Goal: Information Seeking & Learning: Learn about a topic

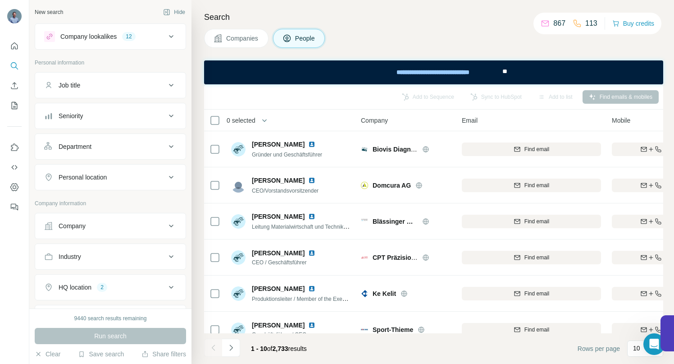
click at [245, 36] on span "Companies" at bounding box center [242, 38] width 33 height 9
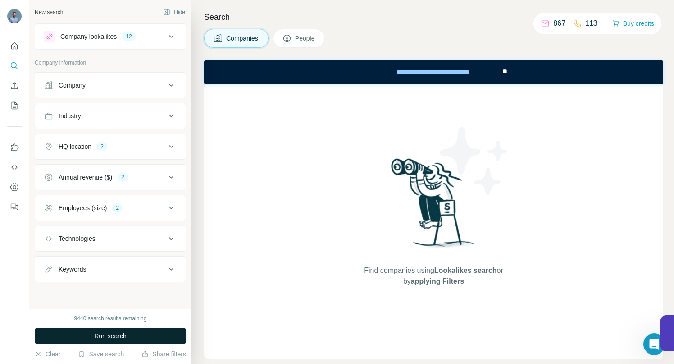
click at [112, 333] on span "Run search" at bounding box center [110, 335] width 32 height 9
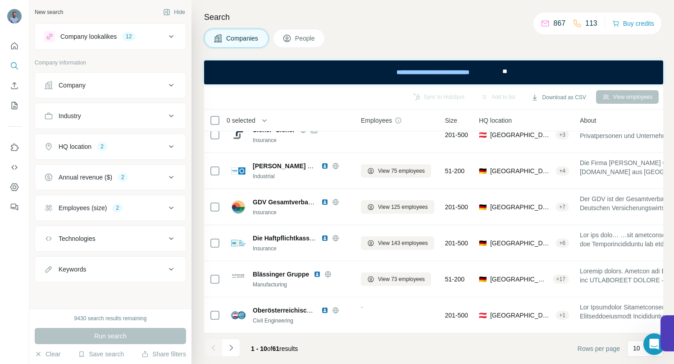
scroll to position [164, 0]
click at [231, 346] on icon "Navigate to next page" at bounding box center [231, 347] width 9 height 9
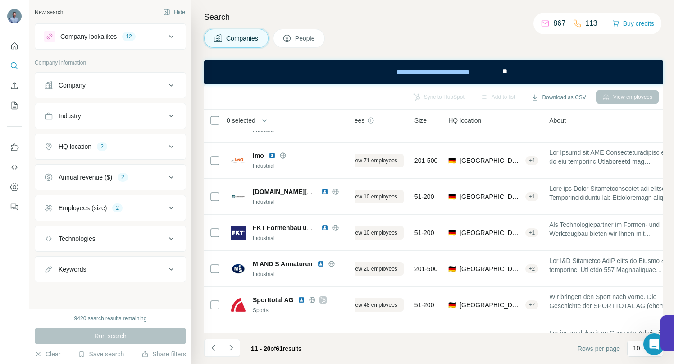
scroll to position [133, 0]
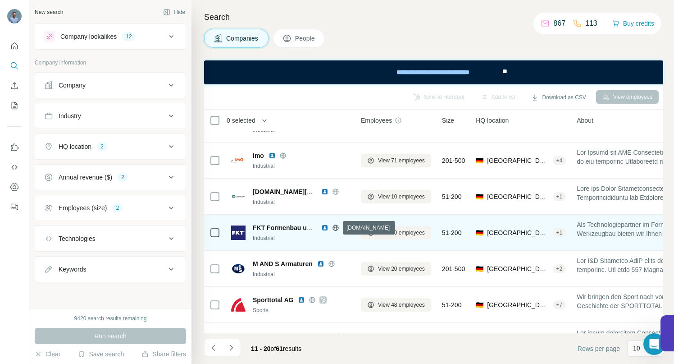
click at [338, 228] on icon at bounding box center [335, 227] width 7 height 7
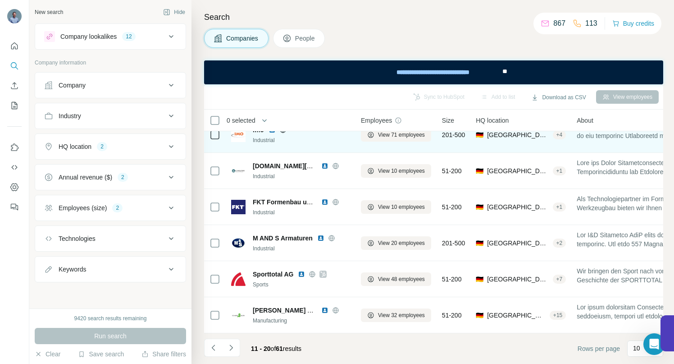
scroll to position [164, 0]
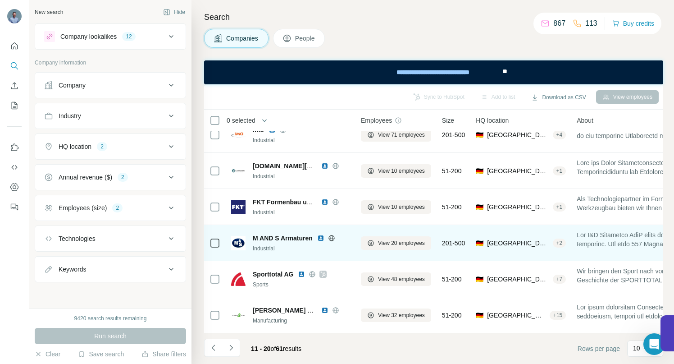
click at [333, 234] on icon at bounding box center [331, 237] width 7 height 7
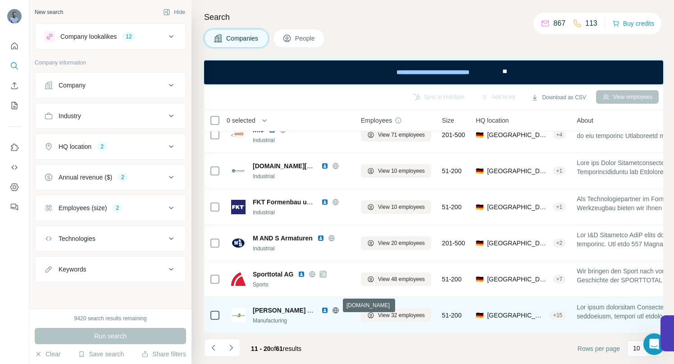
click at [335, 307] on icon at bounding box center [335, 310] width 7 height 7
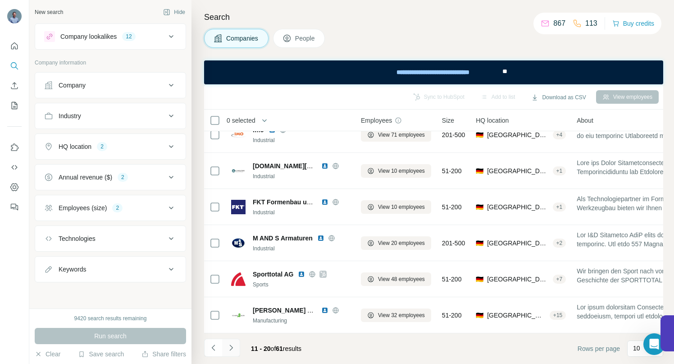
click at [230, 347] on icon "Navigate to next page" at bounding box center [231, 347] width 9 height 9
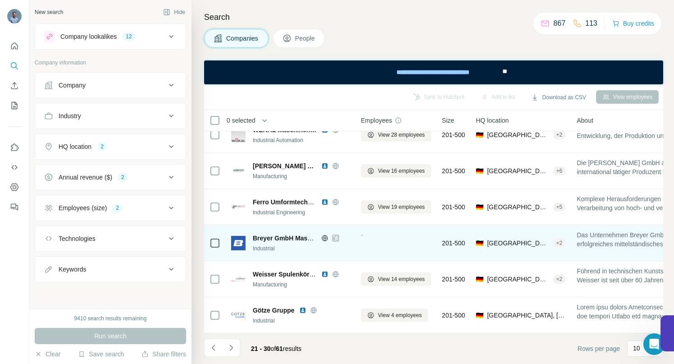
scroll to position [0, 0]
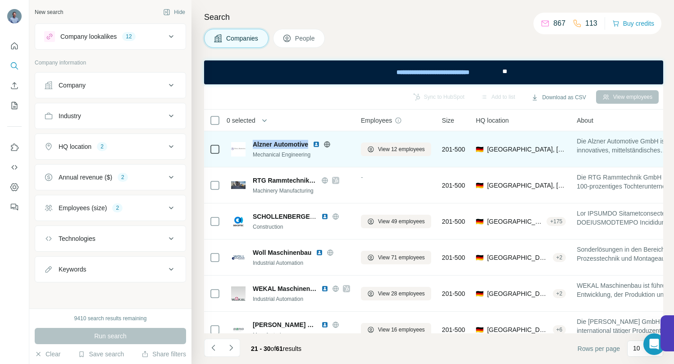
drag, startPoint x: 262, startPoint y: 143, endPoint x: 309, endPoint y: 145, distance: 46.9
click at [309, 145] on div "Alzner Automotive Mechanical Engineering" at bounding box center [290, 149] width 119 height 19
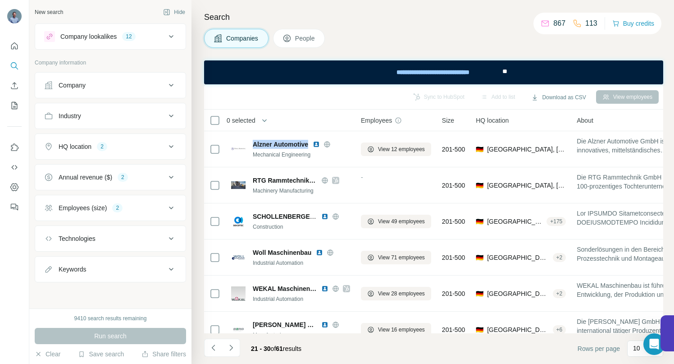
copy span "Alzner Automotive"
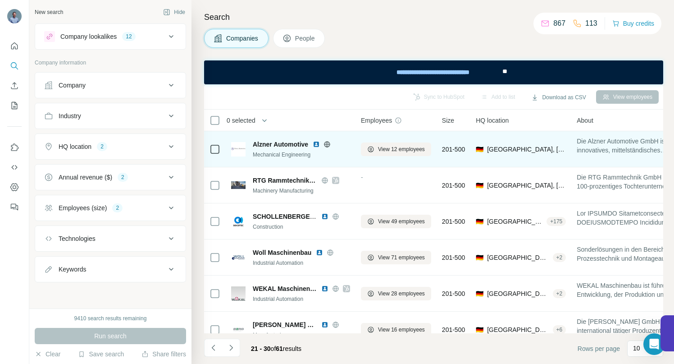
click at [329, 146] on icon at bounding box center [327, 144] width 2 height 6
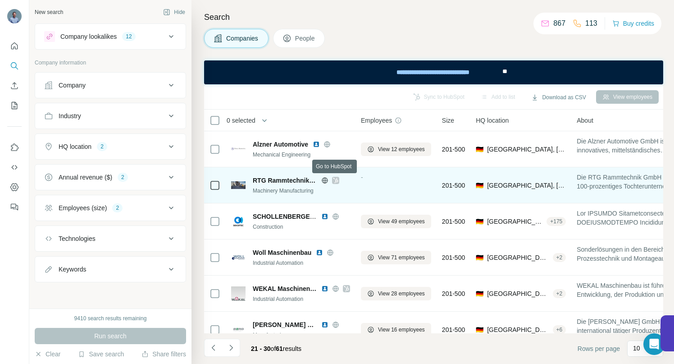
click at [337, 179] on icon at bounding box center [335, 180] width 5 height 7
click at [339, 179] on div at bounding box center [335, 180] width 7 height 7
click at [325, 180] on icon at bounding box center [324, 180] width 7 height 7
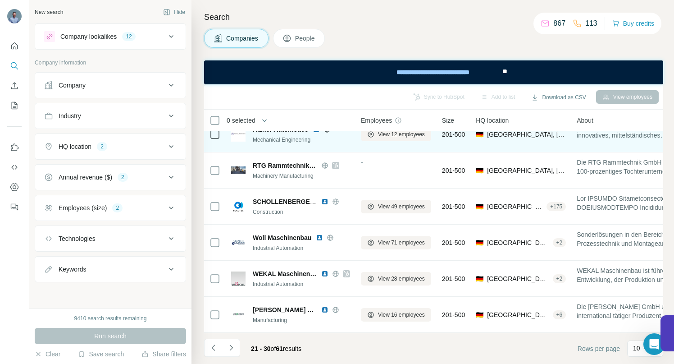
scroll to position [34, 0]
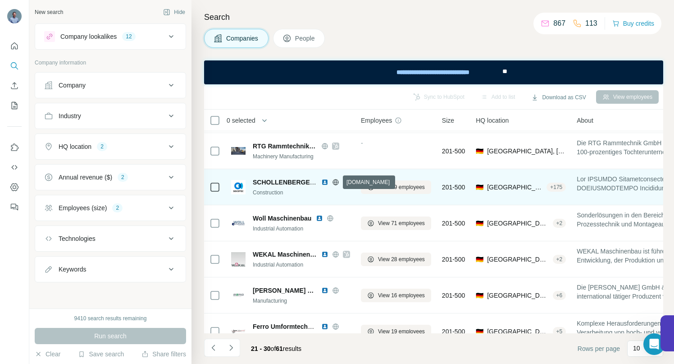
click at [335, 182] on icon at bounding box center [335, 182] width 7 height 7
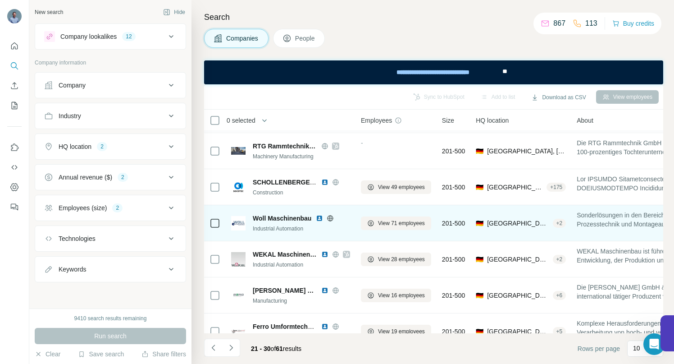
click at [333, 216] on icon at bounding box center [331, 218] width 6 height 6
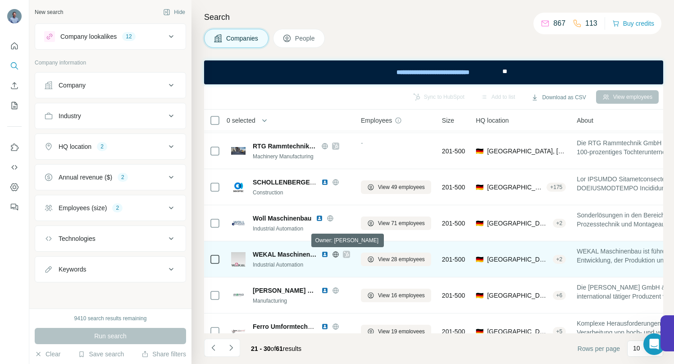
click at [346, 255] on icon at bounding box center [346, 254] width 5 height 7
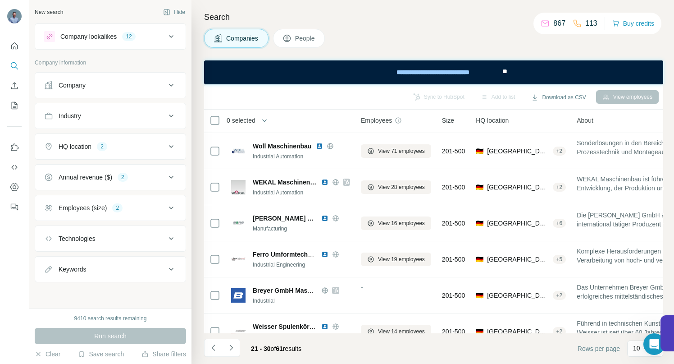
scroll to position [120, 0]
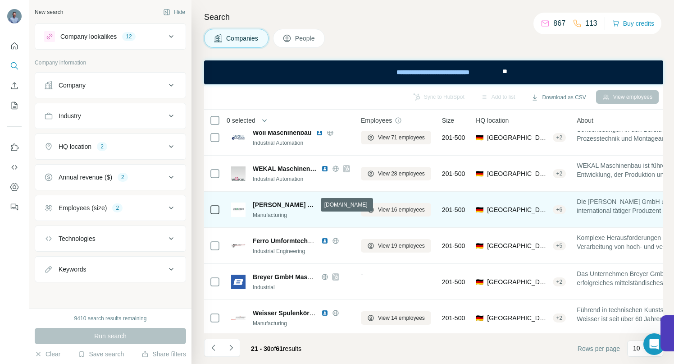
click at [335, 205] on icon at bounding box center [336, 205] width 2 height 6
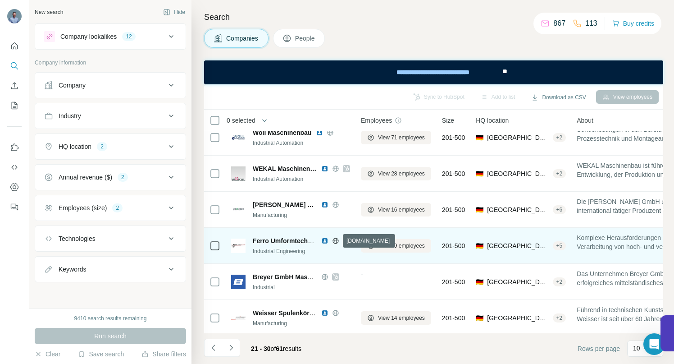
click at [335, 241] on icon at bounding box center [336, 241] width 2 height 6
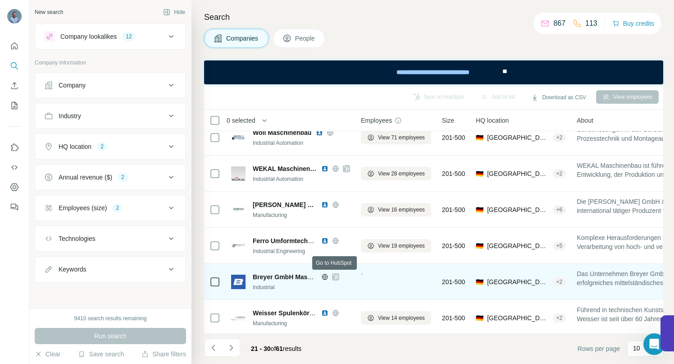
click at [336, 277] on icon at bounding box center [335, 276] width 5 height 7
drag, startPoint x: 256, startPoint y: 277, endPoint x: 293, endPoint y: 275, distance: 37.0
click at [293, 275] on span "Breyer GmbH Maschinenfabrik" at bounding box center [299, 276] width 92 height 7
copy span "Breyer GmbH"
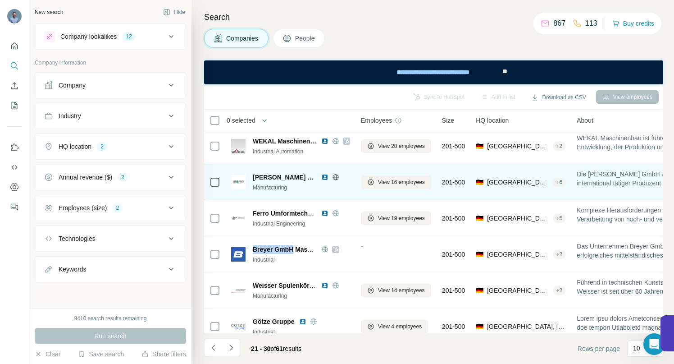
scroll to position [164, 0]
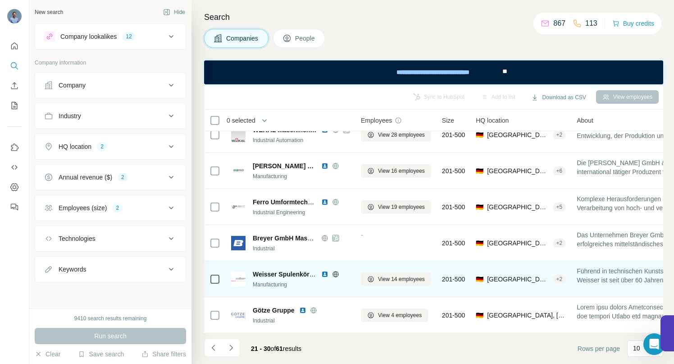
click at [337, 271] on icon at bounding box center [336, 274] width 2 height 6
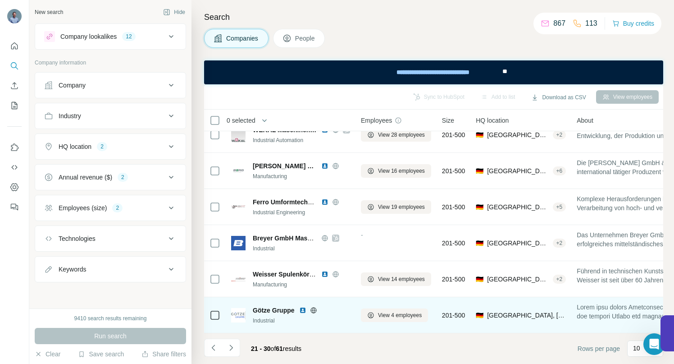
click at [314, 310] on icon at bounding box center [314, 310] width 6 height 0
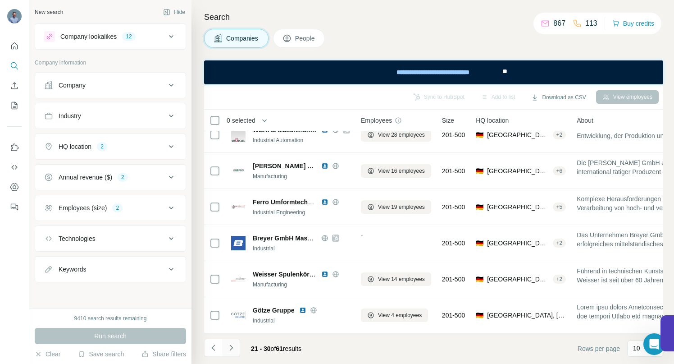
click at [230, 350] on icon "Navigate to next page" at bounding box center [230, 347] width 3 height 6
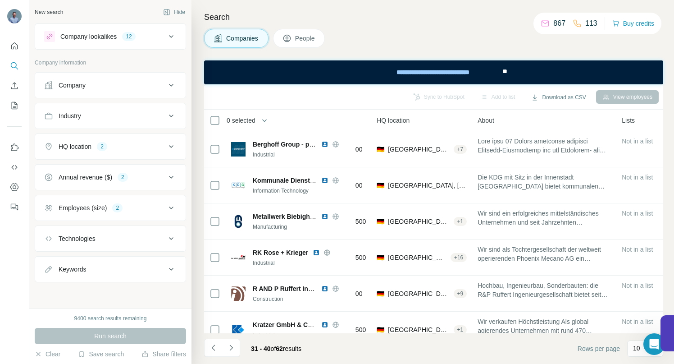
scroll to position [0, 0]
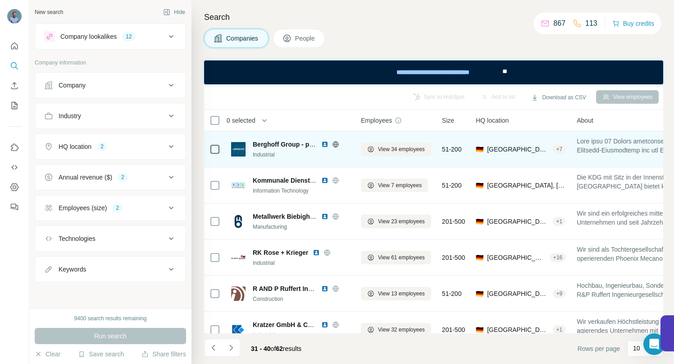
click at [338, 143] on icon at bounding box center [335, 144] width 7 height 7
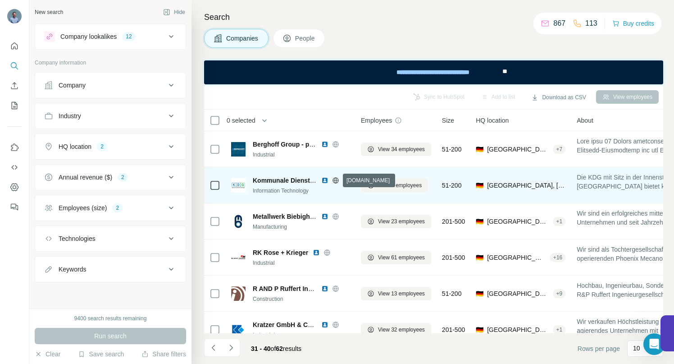
click at [335, 179] on icon at bounding box center [336, 180] width 2 height 6
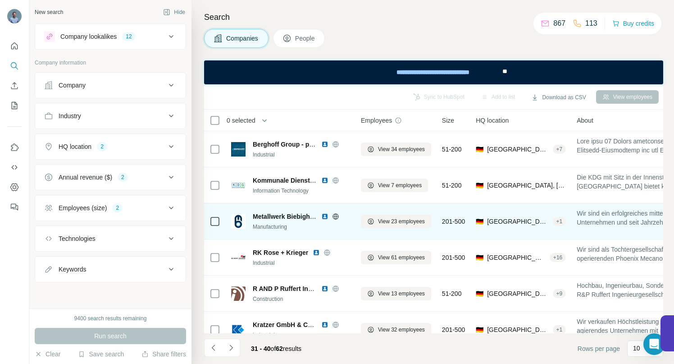
click at [337, 217] on icon at bounding box center [336, 216] width 2 height 6
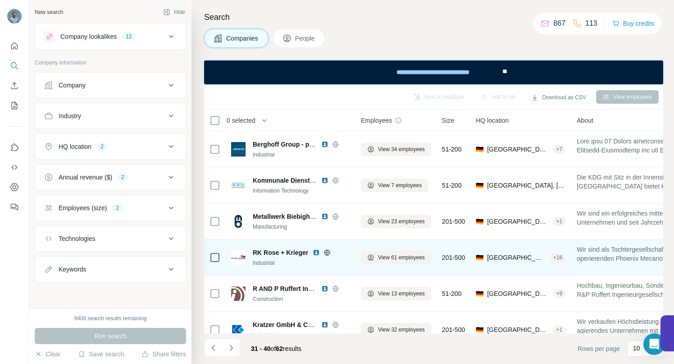
click at [325, 251] on icon at bounding box center [327, 252] width 7 height 7
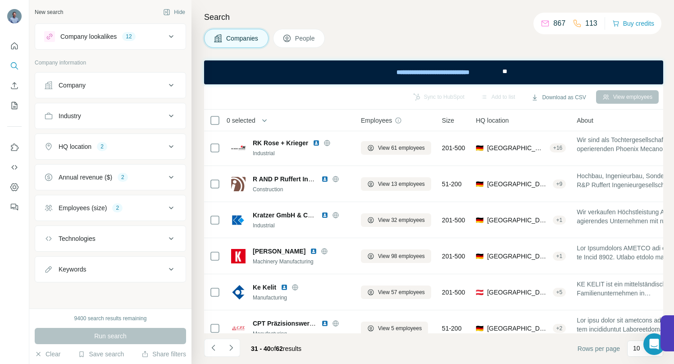
scroll to position [116, 0]
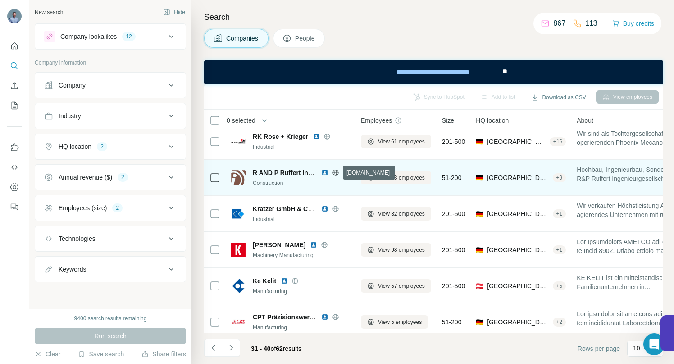
click at [336, 173] on icon at bounding box center [335, 172] width 7 height 7
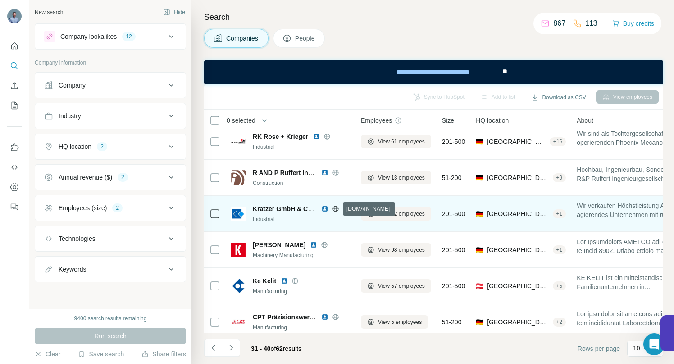
click at [335, 208] on icon at bounding box center [335, 208] width 7 height 7
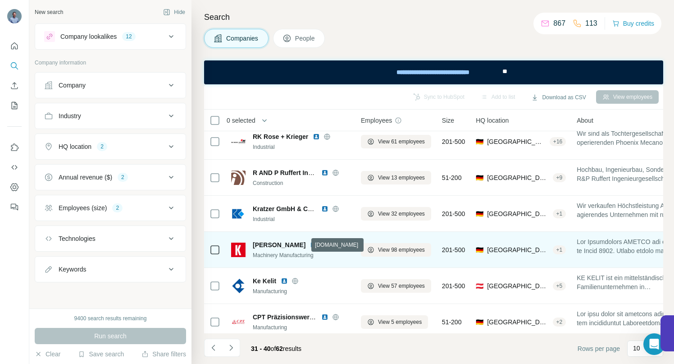
click at [322, 244] on icon at bounding box center [325, 244] width 6 height 0
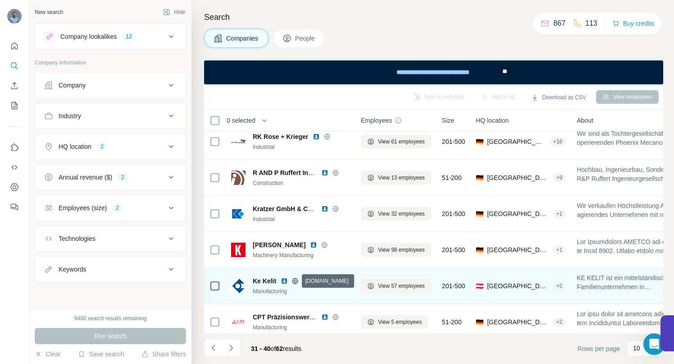
click at [294, 282] on icon at bounding box center [295, 281] width 2 height 6
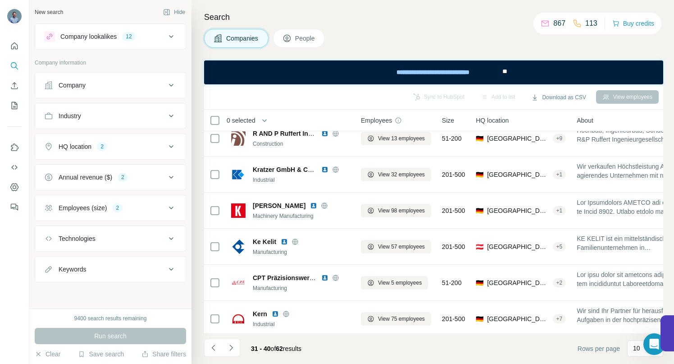
scroll to position [164, 0]
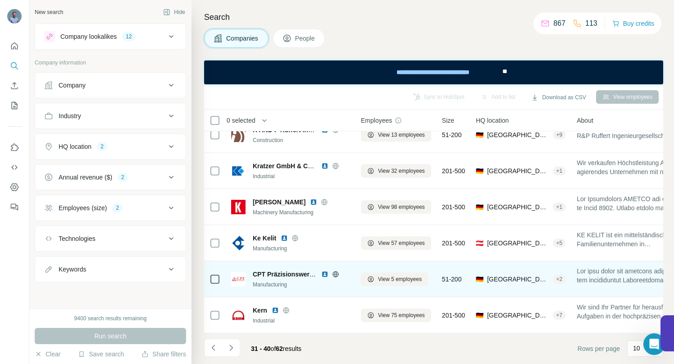
click at [336, 271] on icon at bounding box center [335, 274] width 7 height 7
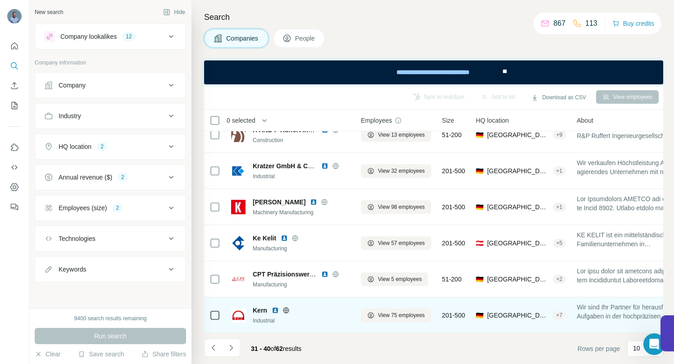
click at [285, 310] on icon at bounding box center [286, 310] width 6 height 0
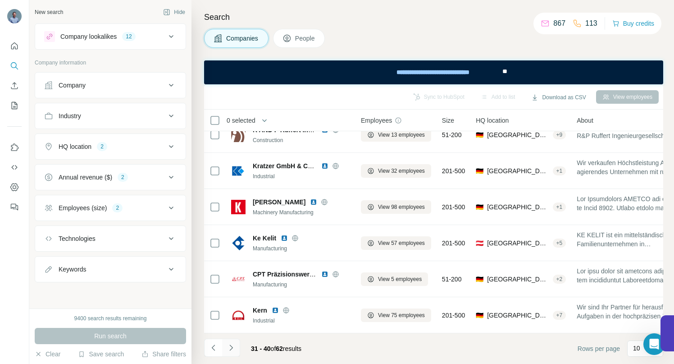
click at [232, 345] on icon "Navigate to next page" at bounding box center [231, 347] width 9 height 9
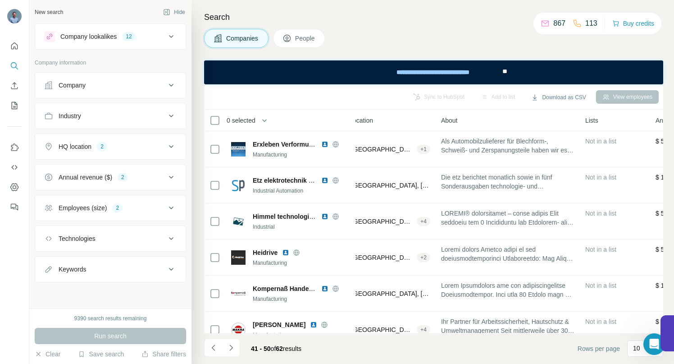
scroll to position [0, 0]
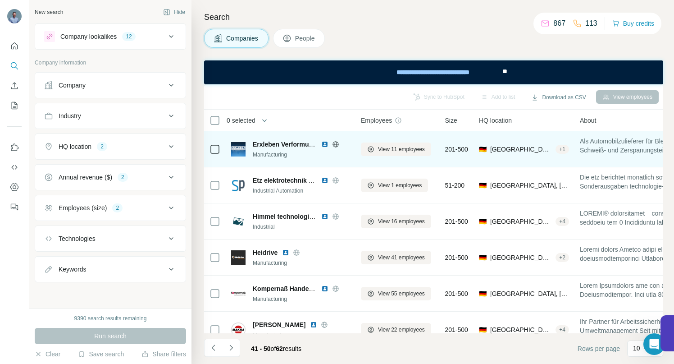
click at [337, 144] on icon at bounding box center [336, 144] width 6 height 0
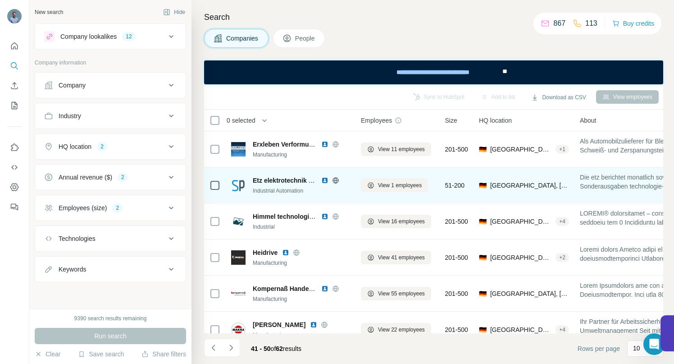
click at [335, 180] on icon at bounding box center [335, 180] width 7 height 7
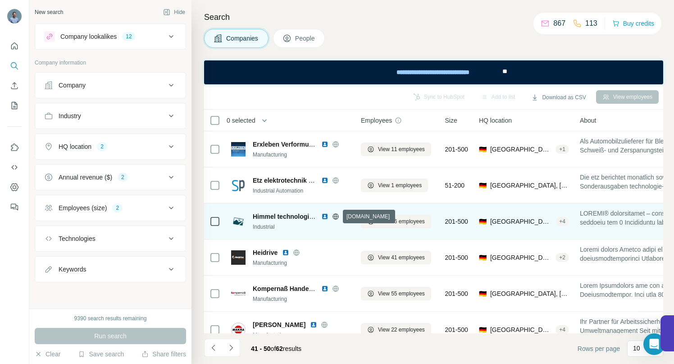
click at [335, 215] on icon at bounding box center [335, 216] width 7 height 7
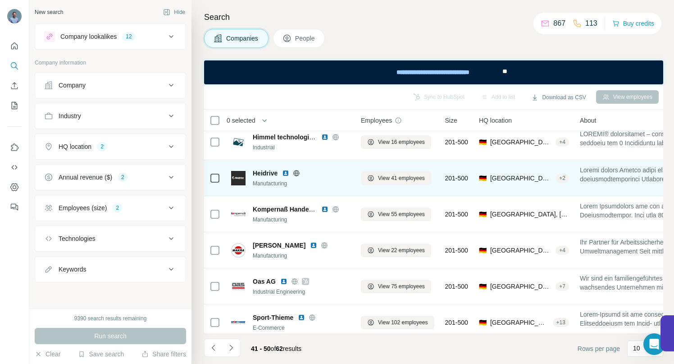
scroll to position [77, 0]
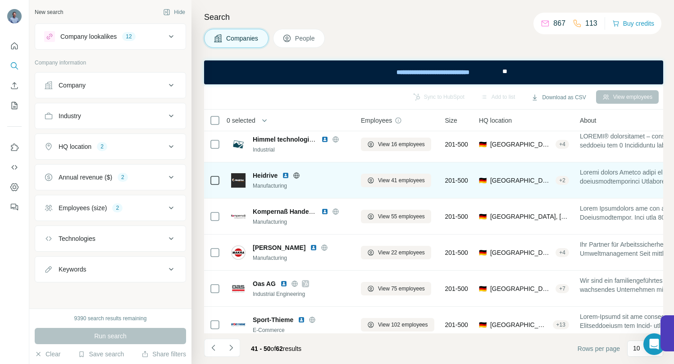
click at [300, 176] on icon at bounding box center [297, 175] width 6 height 6
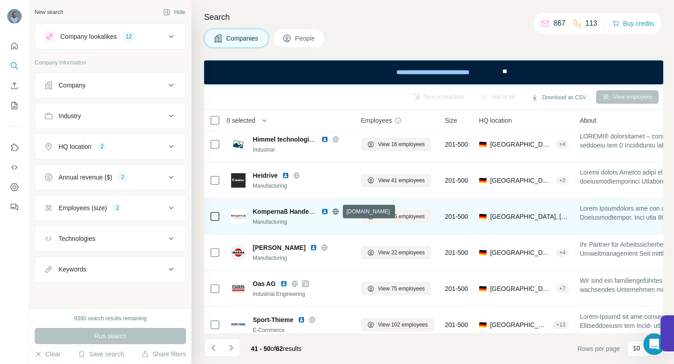
click at [335, 211] on icon at bounding box center [335, 211] width 7 height 7
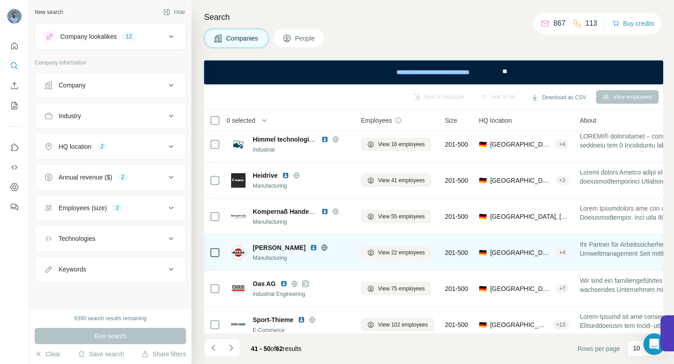
click at [328, 247] on icon at bounding box center [324, 247] width 7 height 7
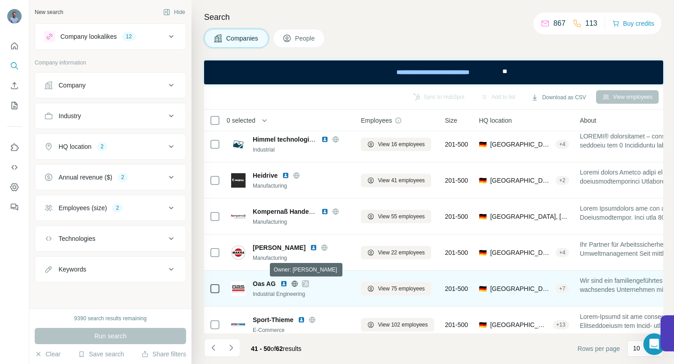
click at [307, 284] on icon at bounding box center [305, 283] width 5 height 7
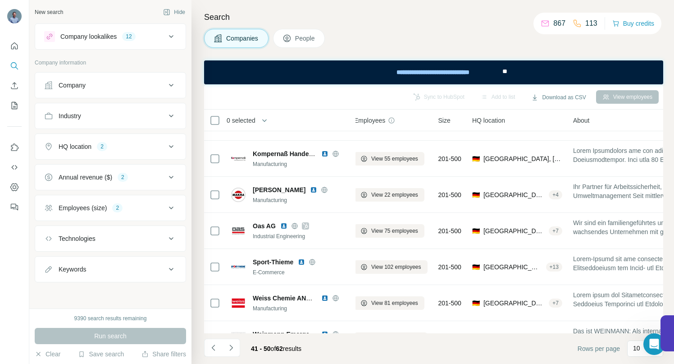
scroll to position [135, 0]
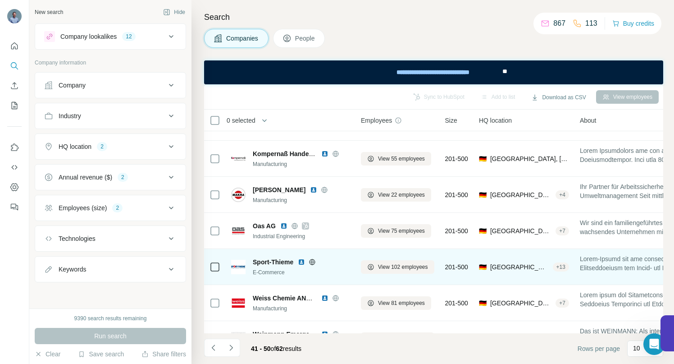
click at [314, 262] on icon at bounding box center [313, 262] width 6 height 0
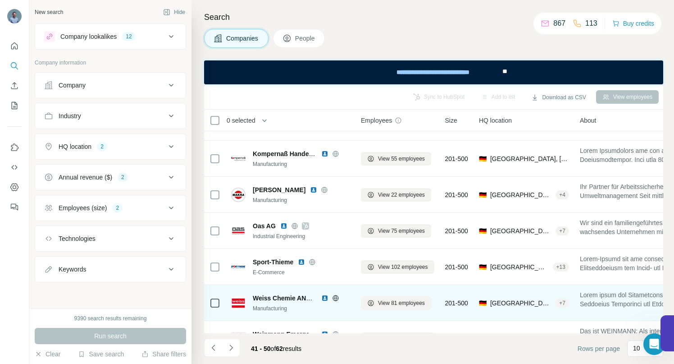
click at [334, 295] on icon at bounding box center [336, 298] width 6 height 6
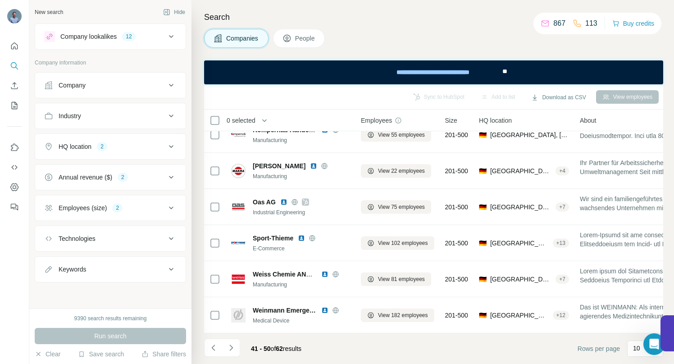
scroll to position [164, 0]
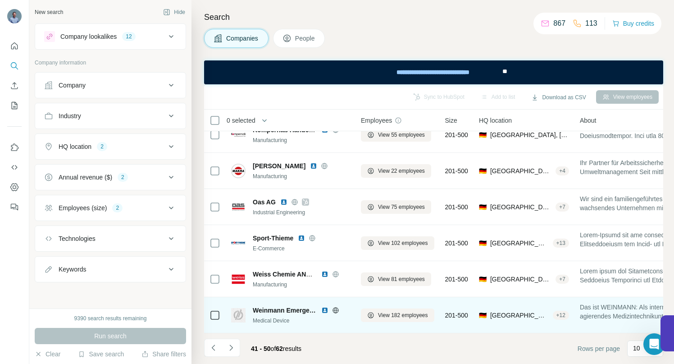
click at [337, 310] on icon at bounding box center [336, 310] width 6 height 0
drag, startPoint x: 254, startPoint y: 306, endPoint x: 314, endPoint y: 305, distance: 59.5
click at [314, 306] on span "Weinmann Emergency" at bounding box center [285, 310] width 64 height 9
click at [303, 306] on span "Weinmann Emergency" at bounding box center [285, 310] width 64 height 9
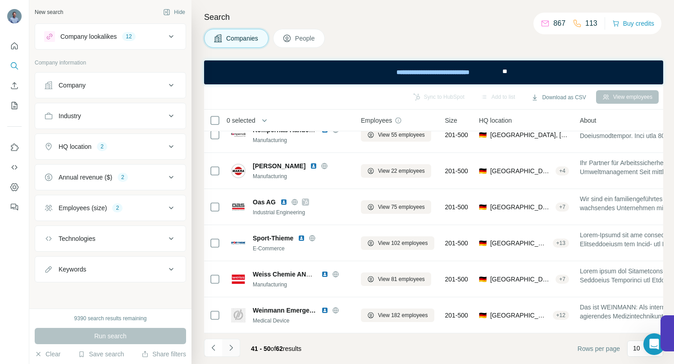
click at [230, 347] on icon "Navigate to next page" at bounding box center [231, 347] width 9 height 9
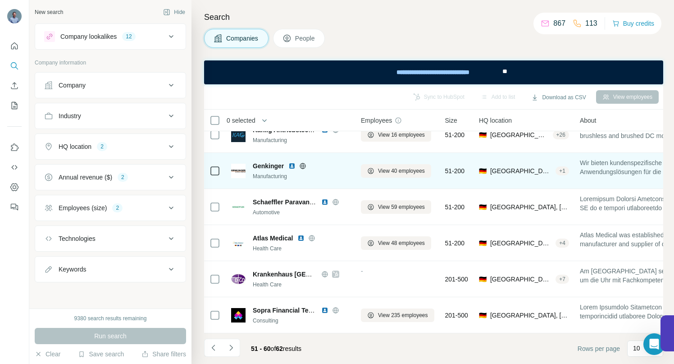
scroll to position [0, 0]
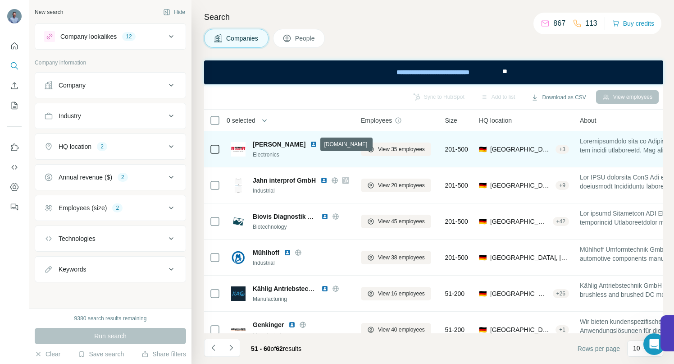
click at [321, 145] on icon at bounding box center [324, 144] width 7 height 7
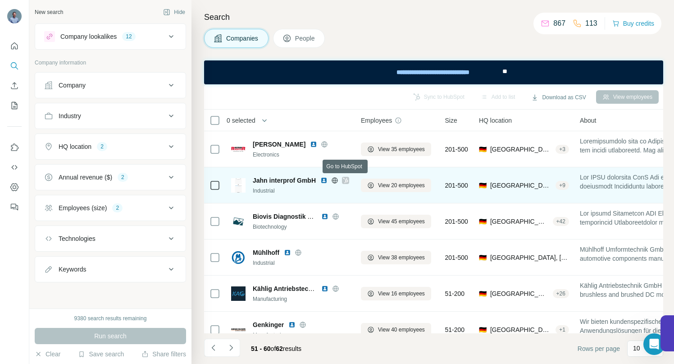
click at [346, 180] on icon at bounding box center [345, 180] width 5 height 5
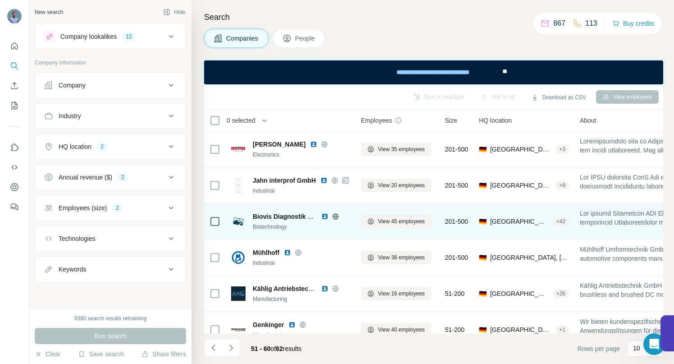
click at [335, 216] on icon at bounding box center [336, 216] width 6 height 0
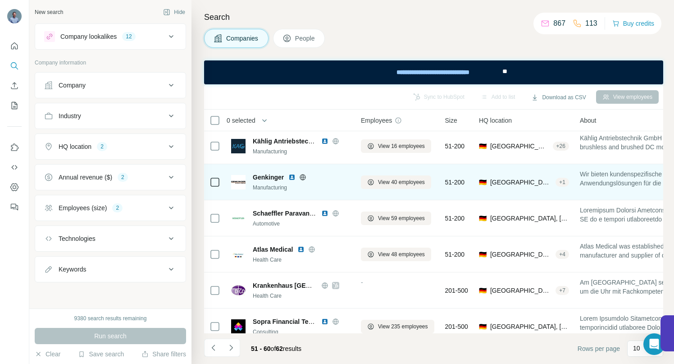
scroll to position [164, 0]
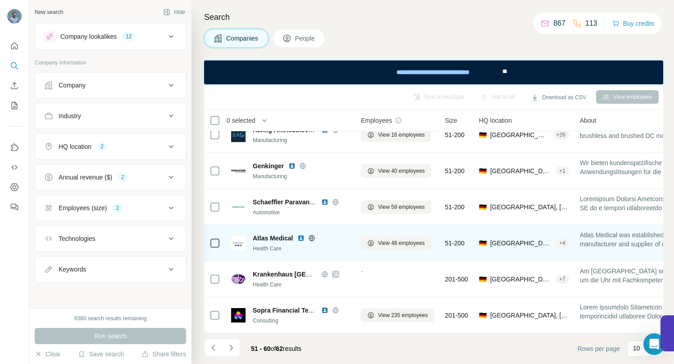
click at [313, 234] on icon at bounding box center [311, 237] width 7 height 7
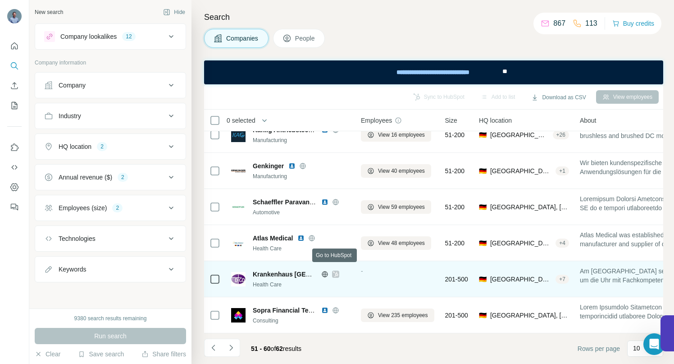
click at [335, 271] on icon at bounding box center [335, 274] width 5 height 7
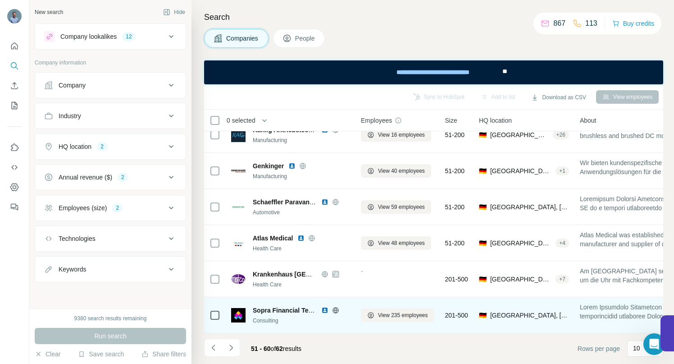
click at [335, 307] on icon at bounding box center [335, 310] width 7 height 7
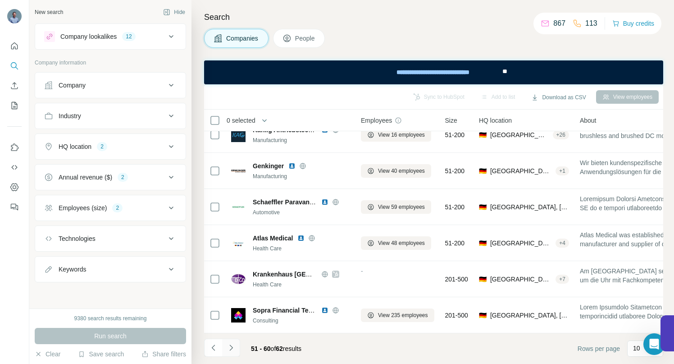
click at [232, 346] on icon "Navigate to next page" at bounding box center [231, 347] width 9 height 9
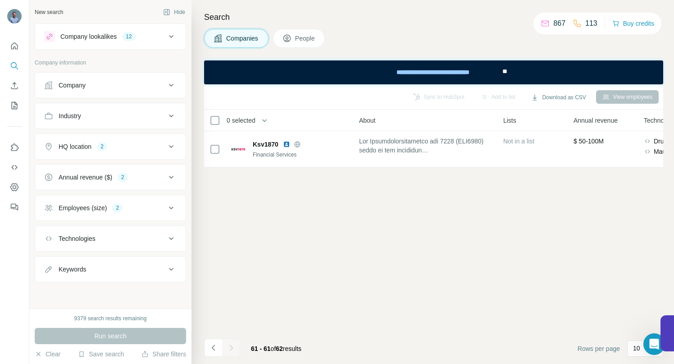
scroll to position [0, 0]
